Goal: Task Accomplishment & Management: Complete application form

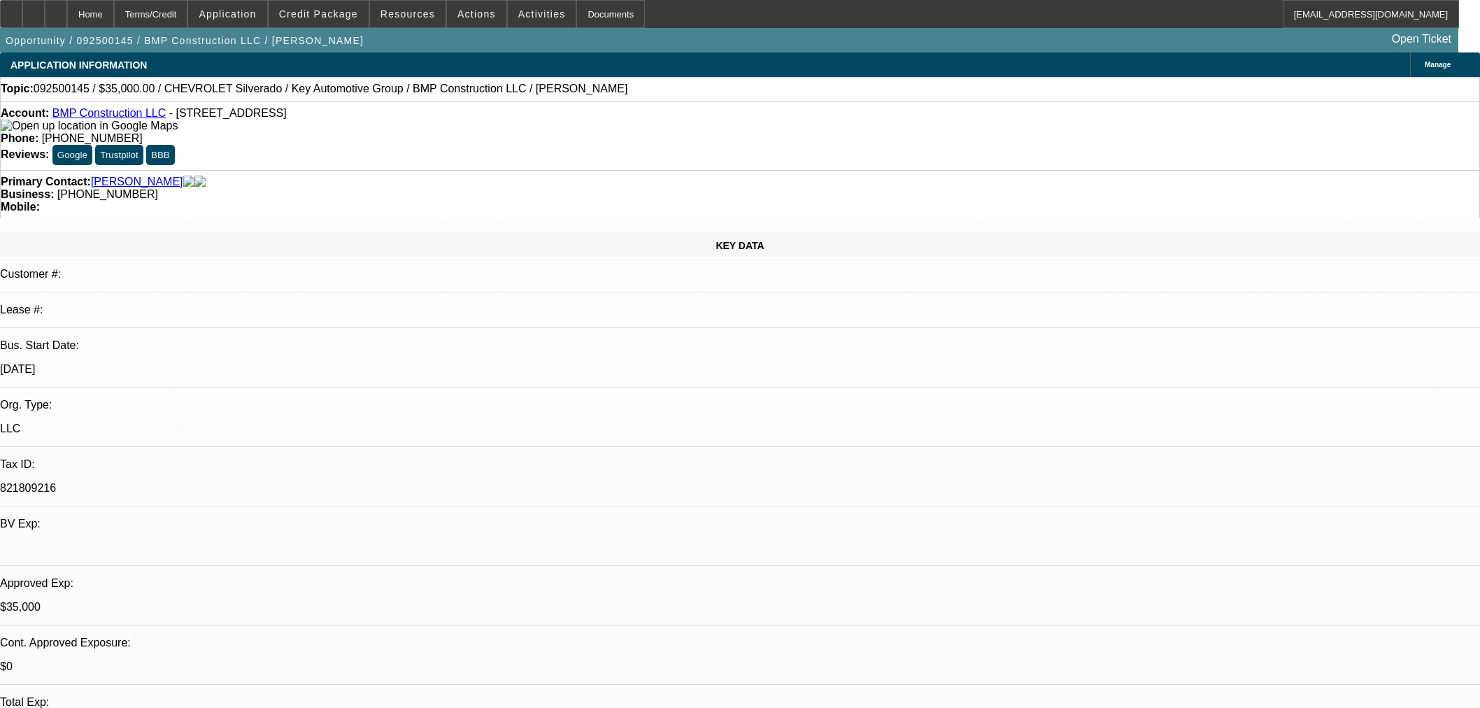
select select "0"
select select "2"
select select "0"
select select "6"
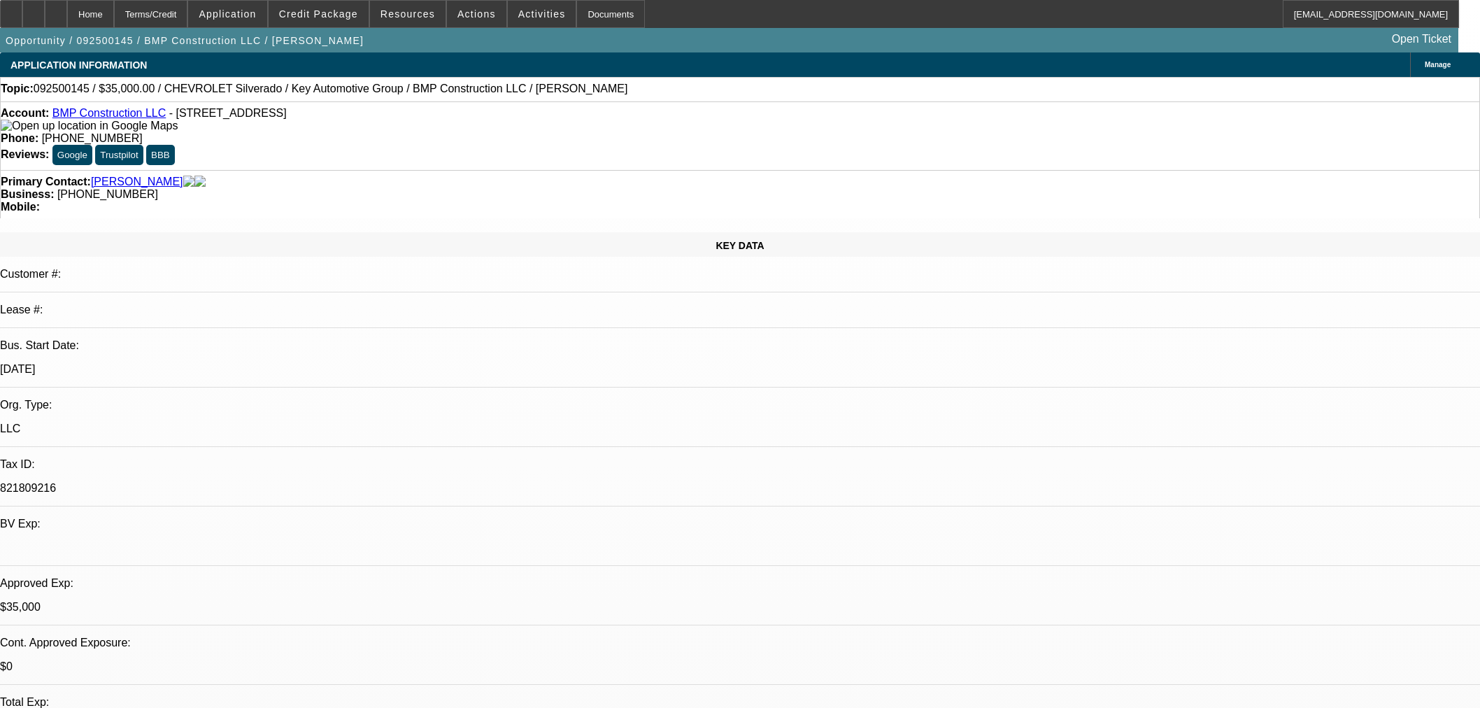
select select "0.1"
select select "2"
select select "0"
select select "6"
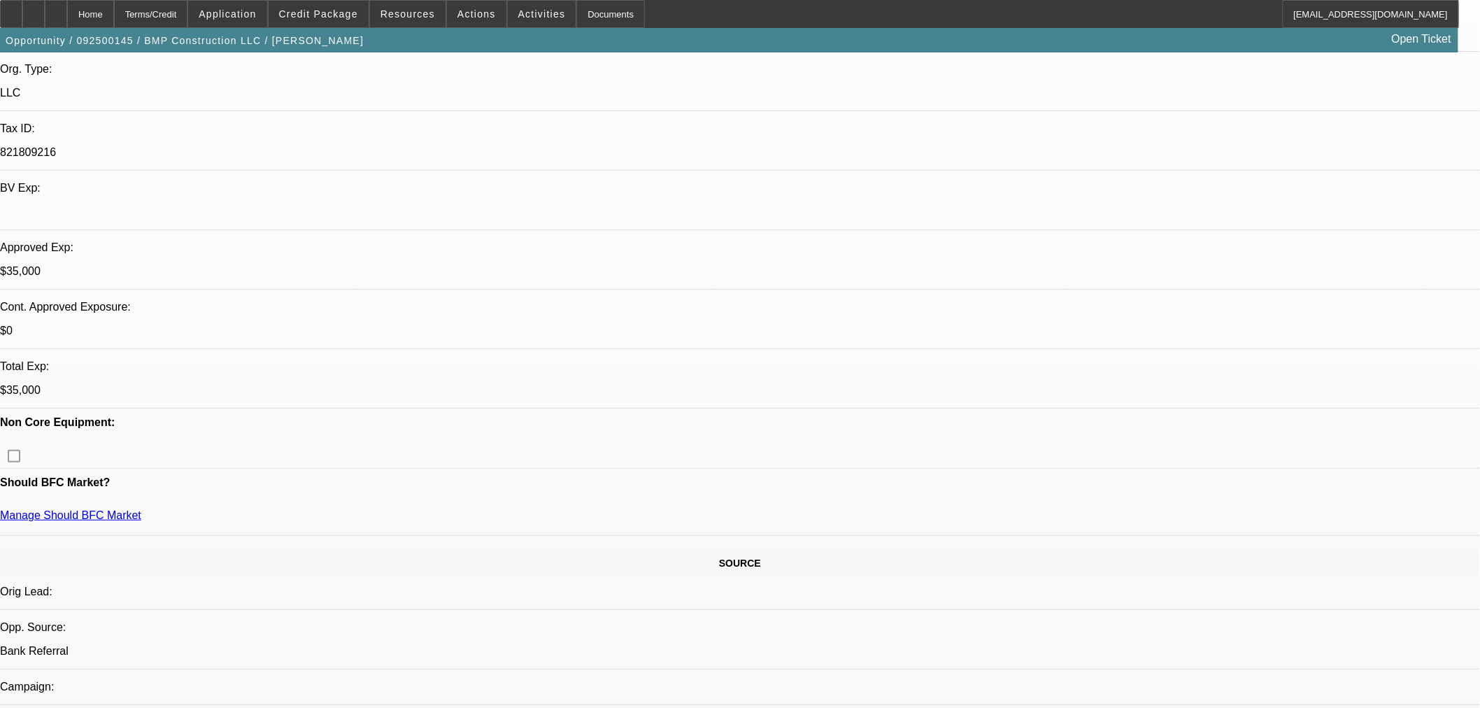
scroll to position [129, 0]
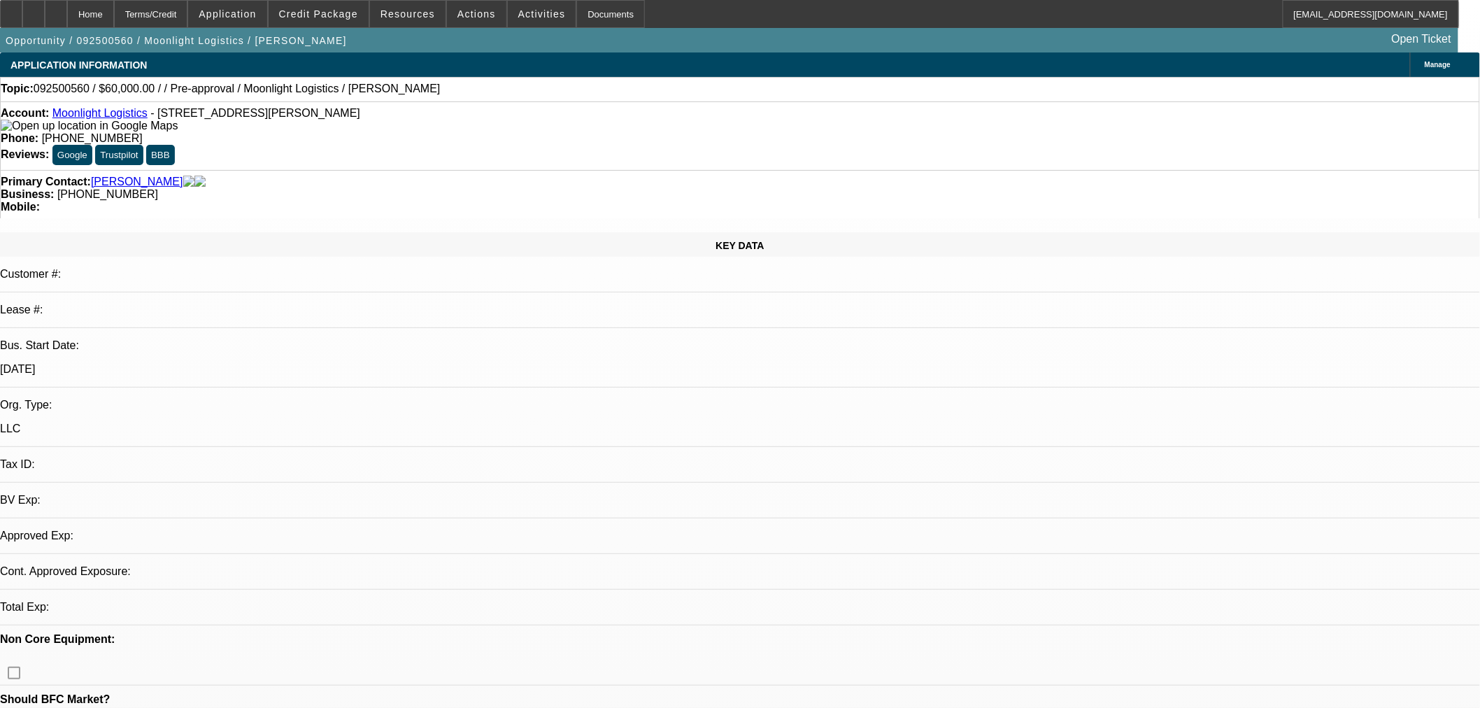
select select "0"
select select "2"
select select "0.1"
select select "4"
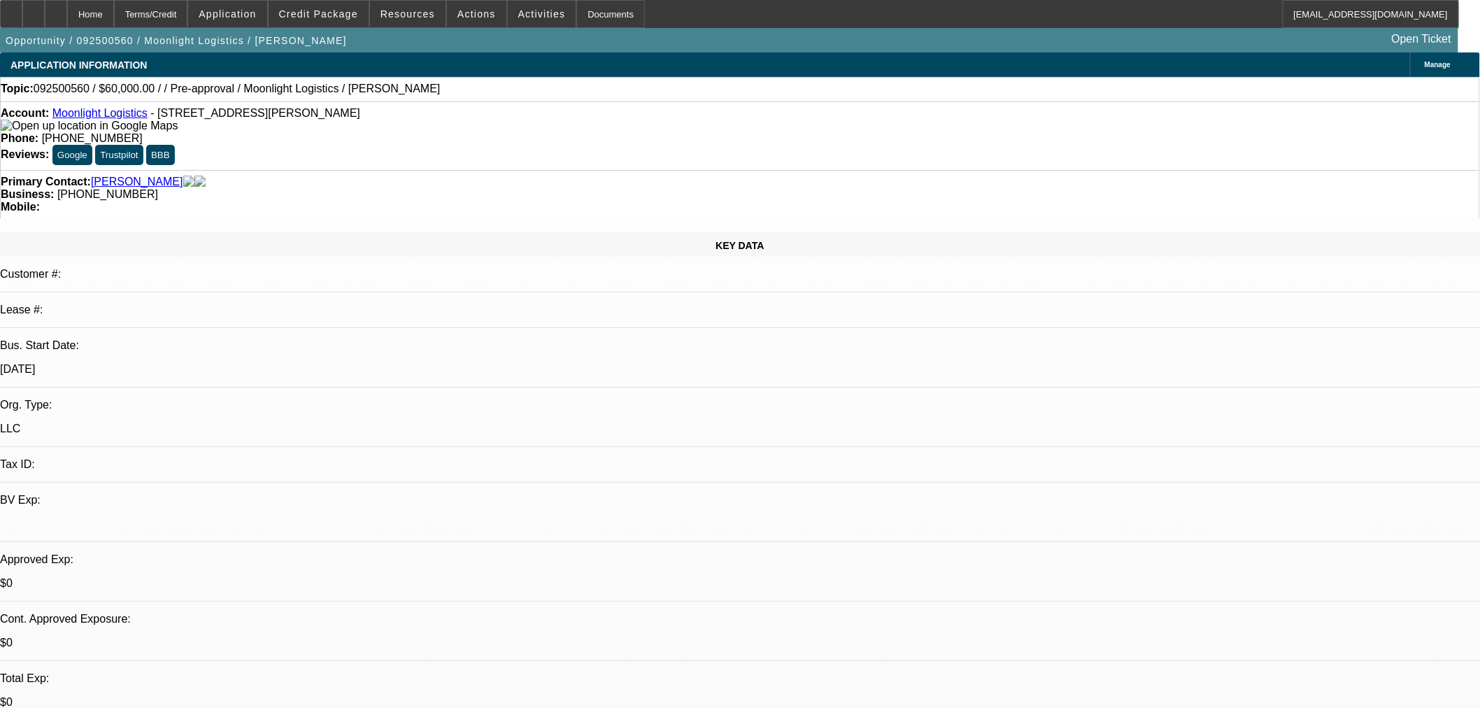
drag, startPoint x: 837, startPoint y: 320, endPoint x: 918, endPoint y: 323, distance: 80.5
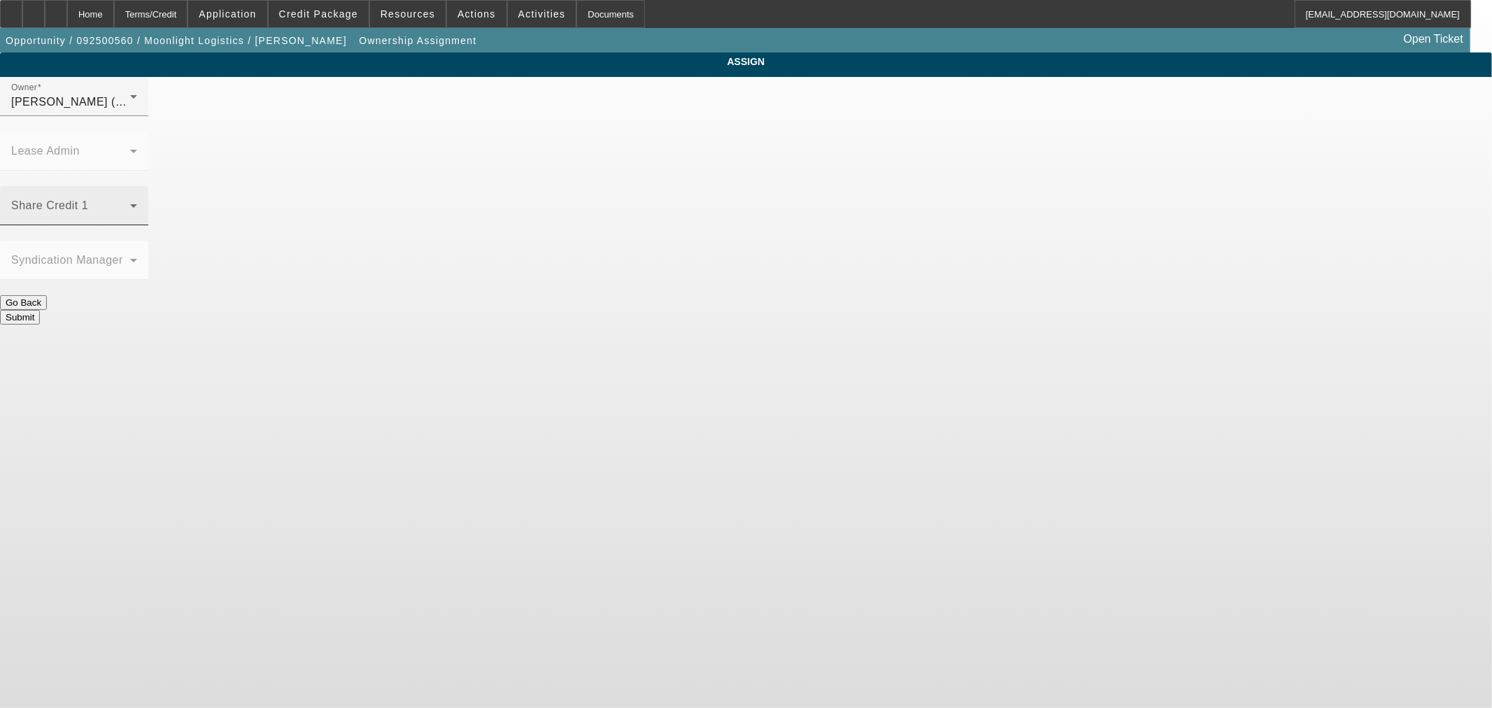
click at [130, 203] on span at bounding box center [70, 211] width 119 height 17
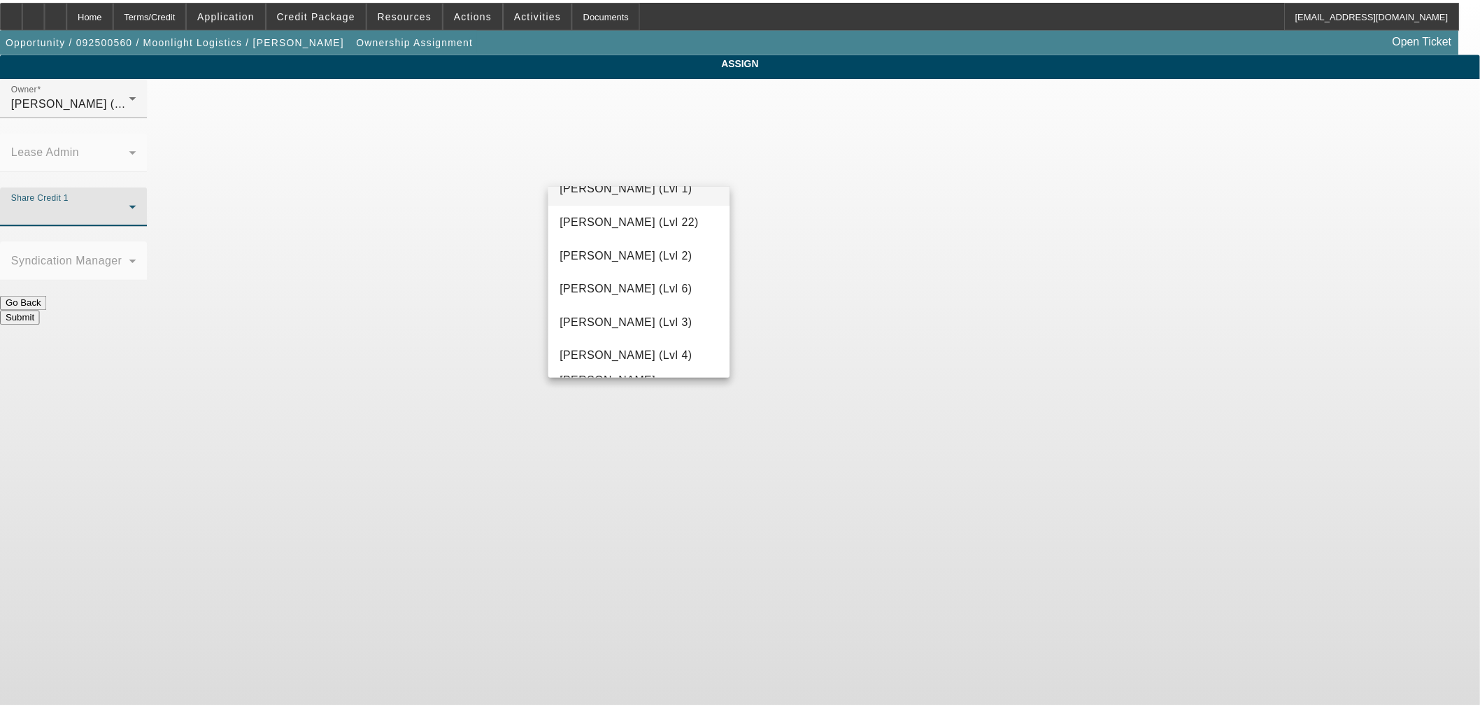
scroll to position [1799, 0]
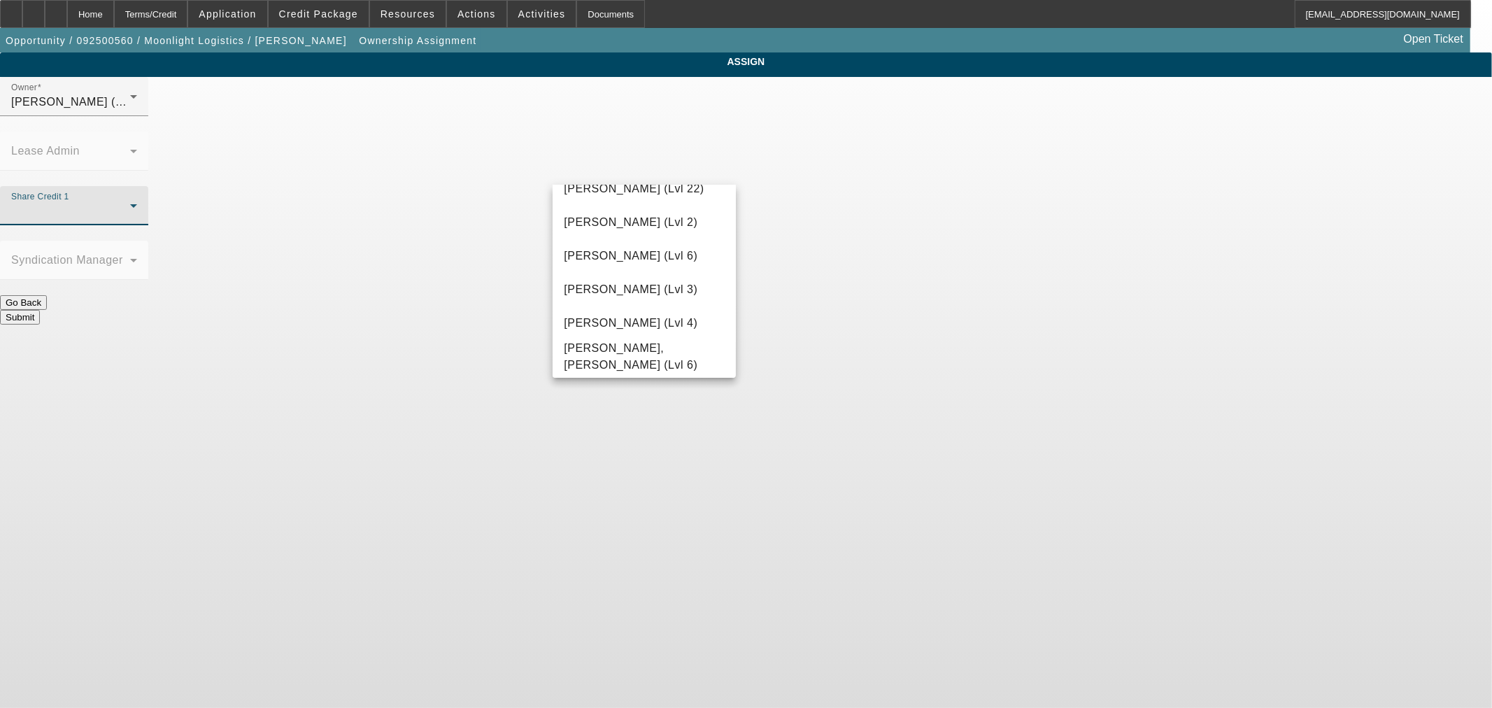
click at [793, 369] on div at bounding box center [746, 354] width 1492 height 708
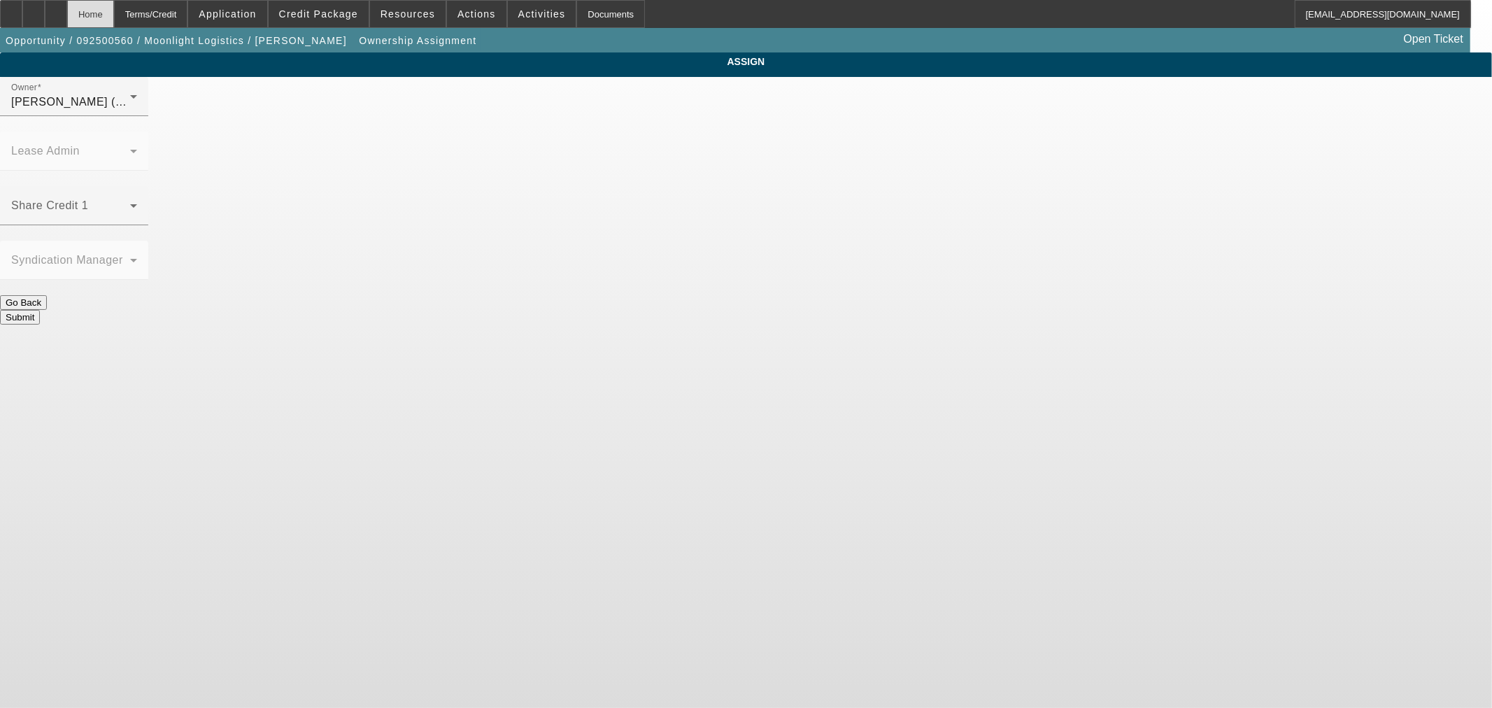
click at [114, 10] on div "Home" at bounding box center [90, 14] width 47 height 28
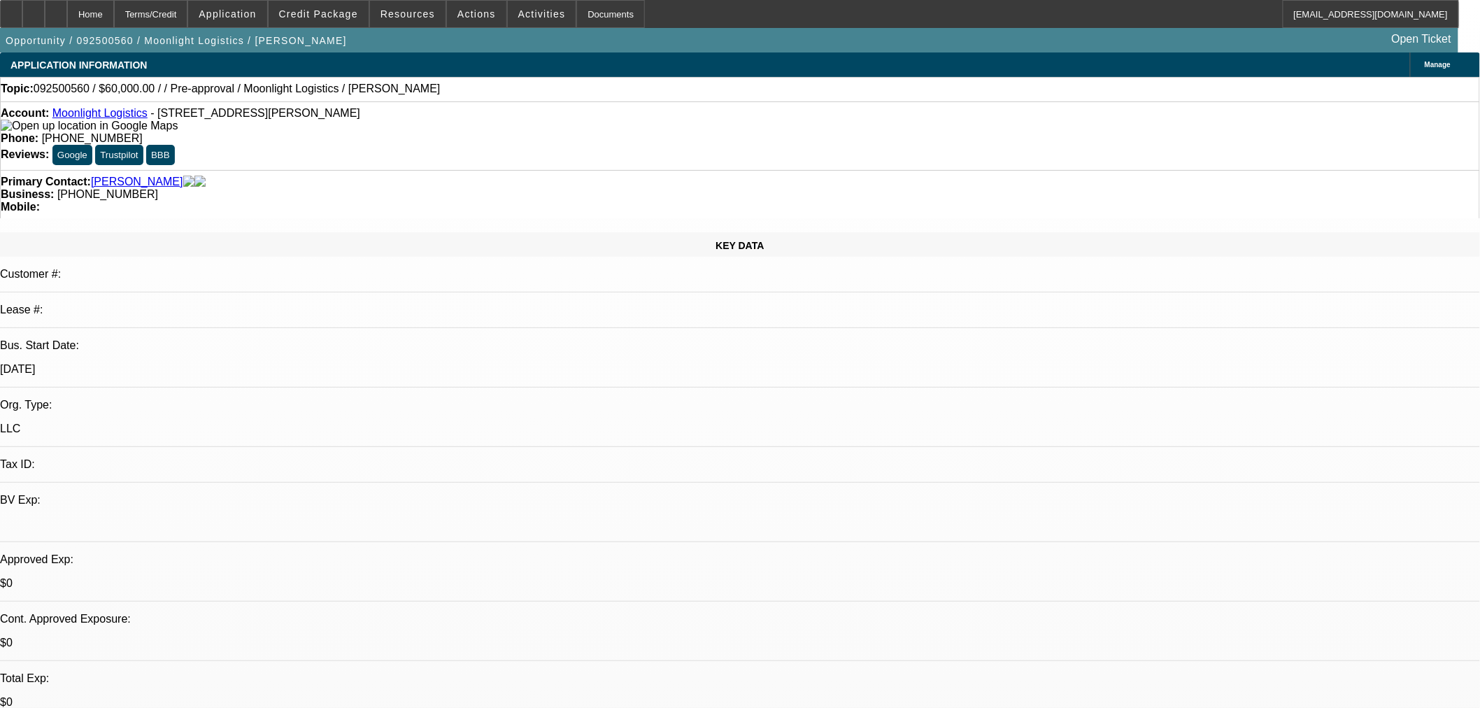
select select "0"
select select "2"
select select "0.1"
select select "4"
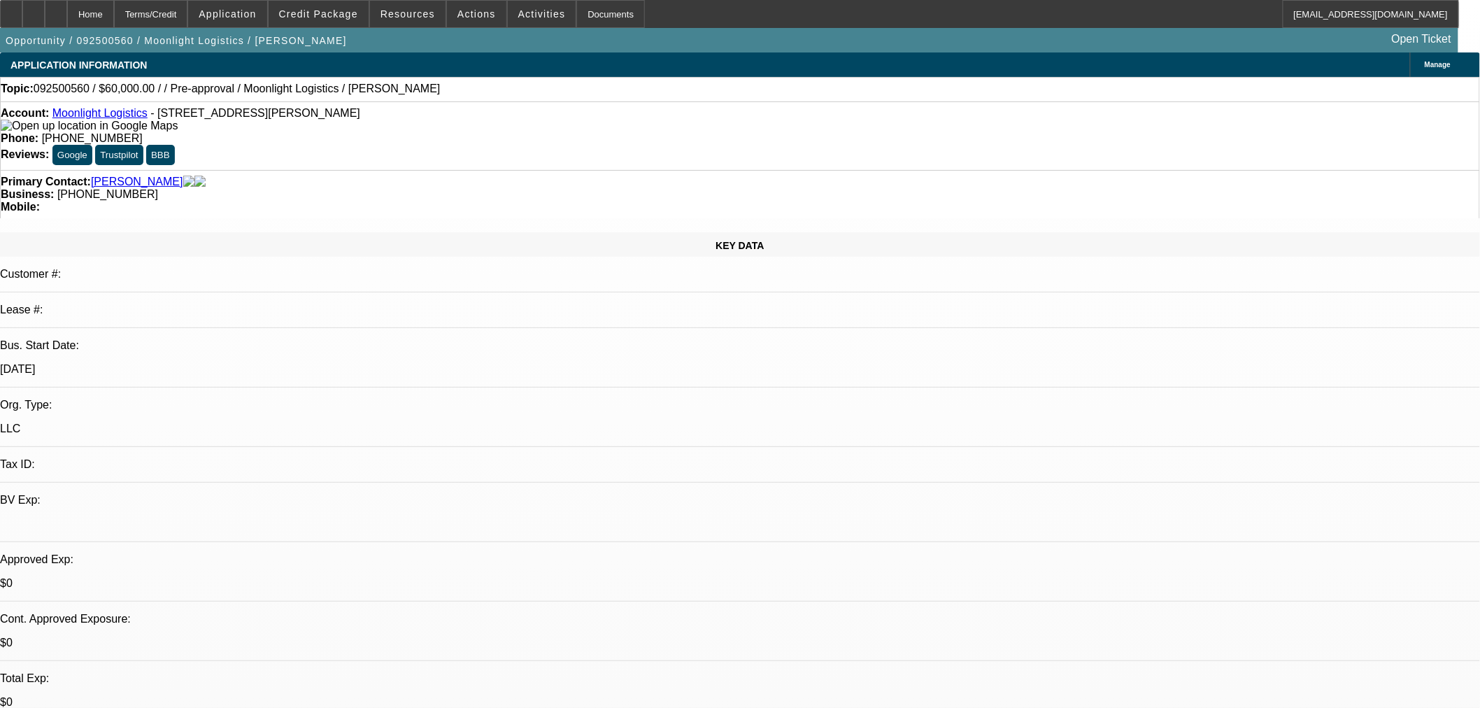
click at [97, 117] on link "Moonlight Logistics" at bounding box center [99, 113] width 95 height 12
click at [22, 16] on div at bounding box center [11, 14] width 22 height 28
